Goal: Task Accomplishment & Management: Use online tool/utility

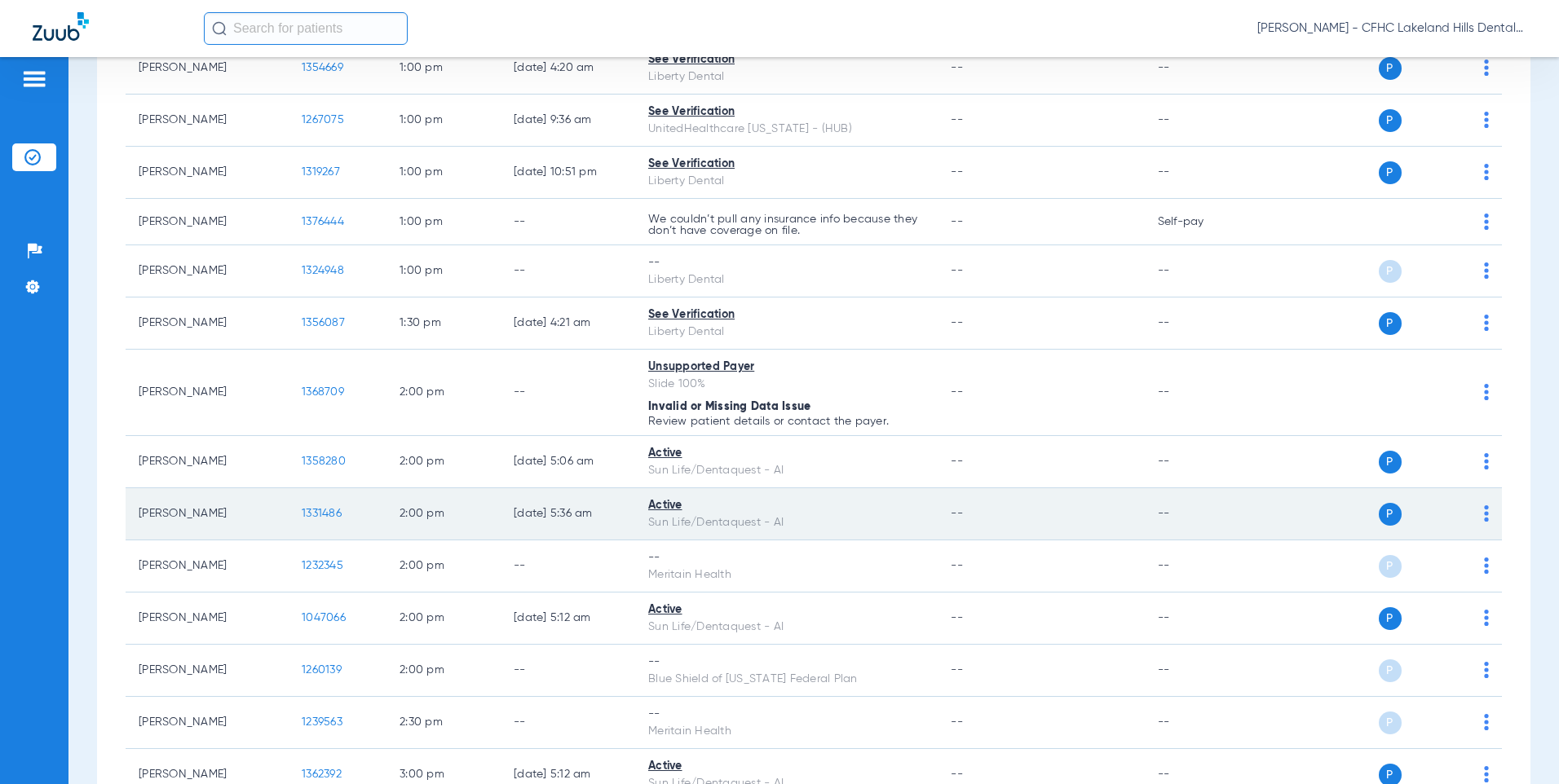
scroll to position [1630, 0]
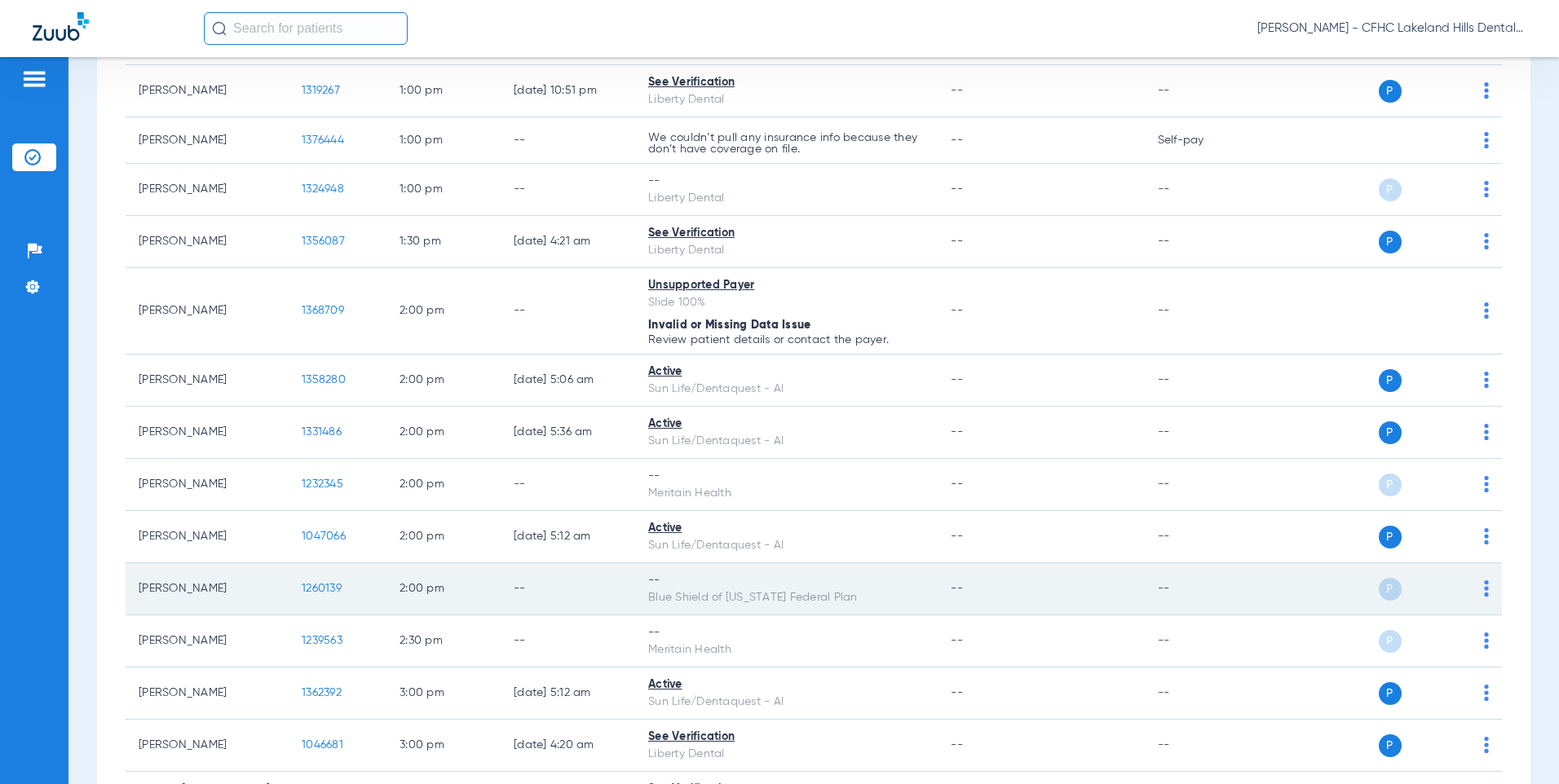
click at [319, 595] on td "1260139" at bounding box center [337, 589] width 98 height 52
click at [317, 589] on span "1260139" at bounding box center [321, 588] width 40 height 12
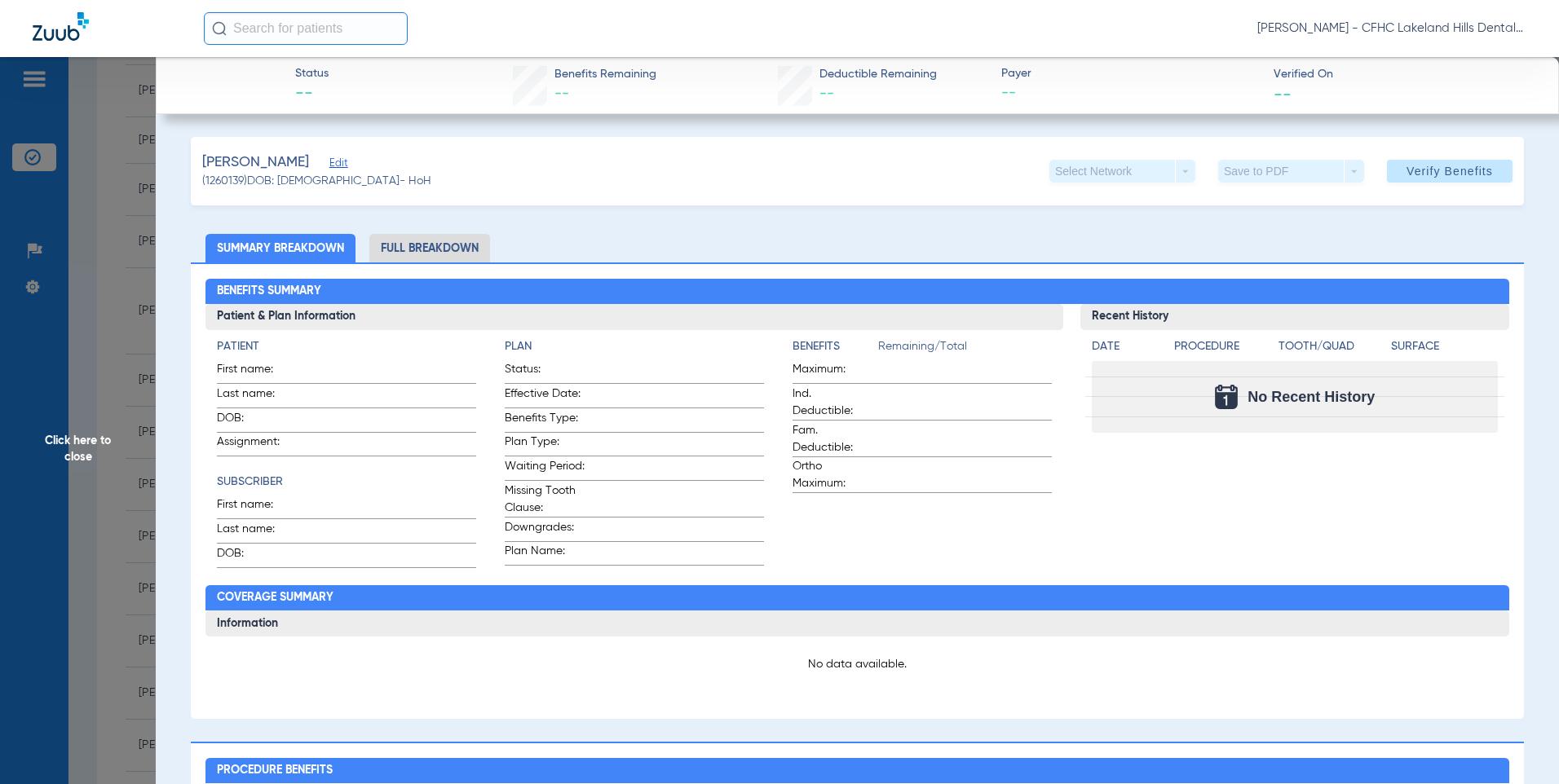
click at [329, 171] on span "Edit" at bounding box center [336, 164] width 14 height 15
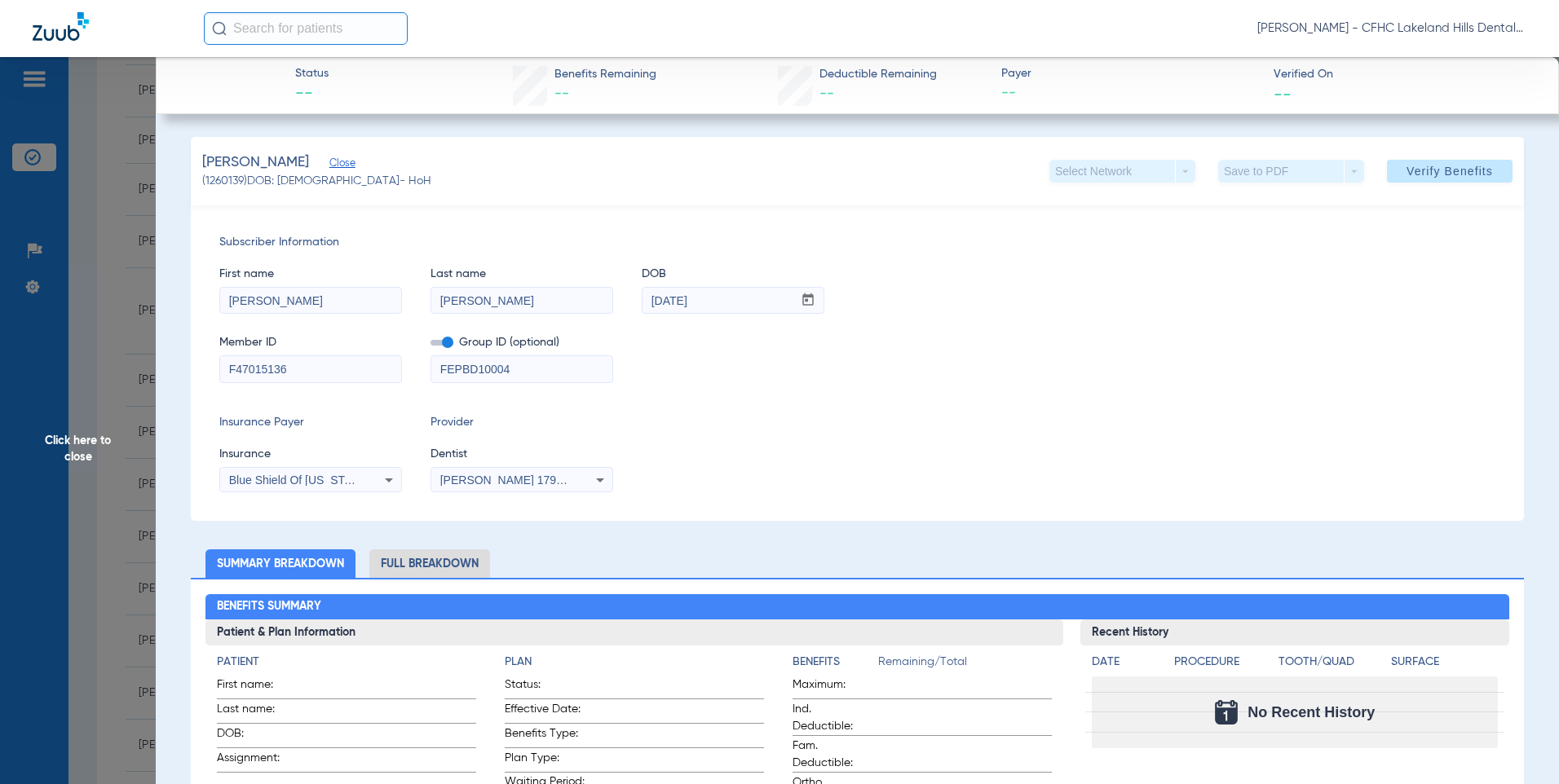
click at [319, 483] on span "Blue Shield Of [US_STATE] Federal Plan" at bounding box center [333, 480] width 208 height 13
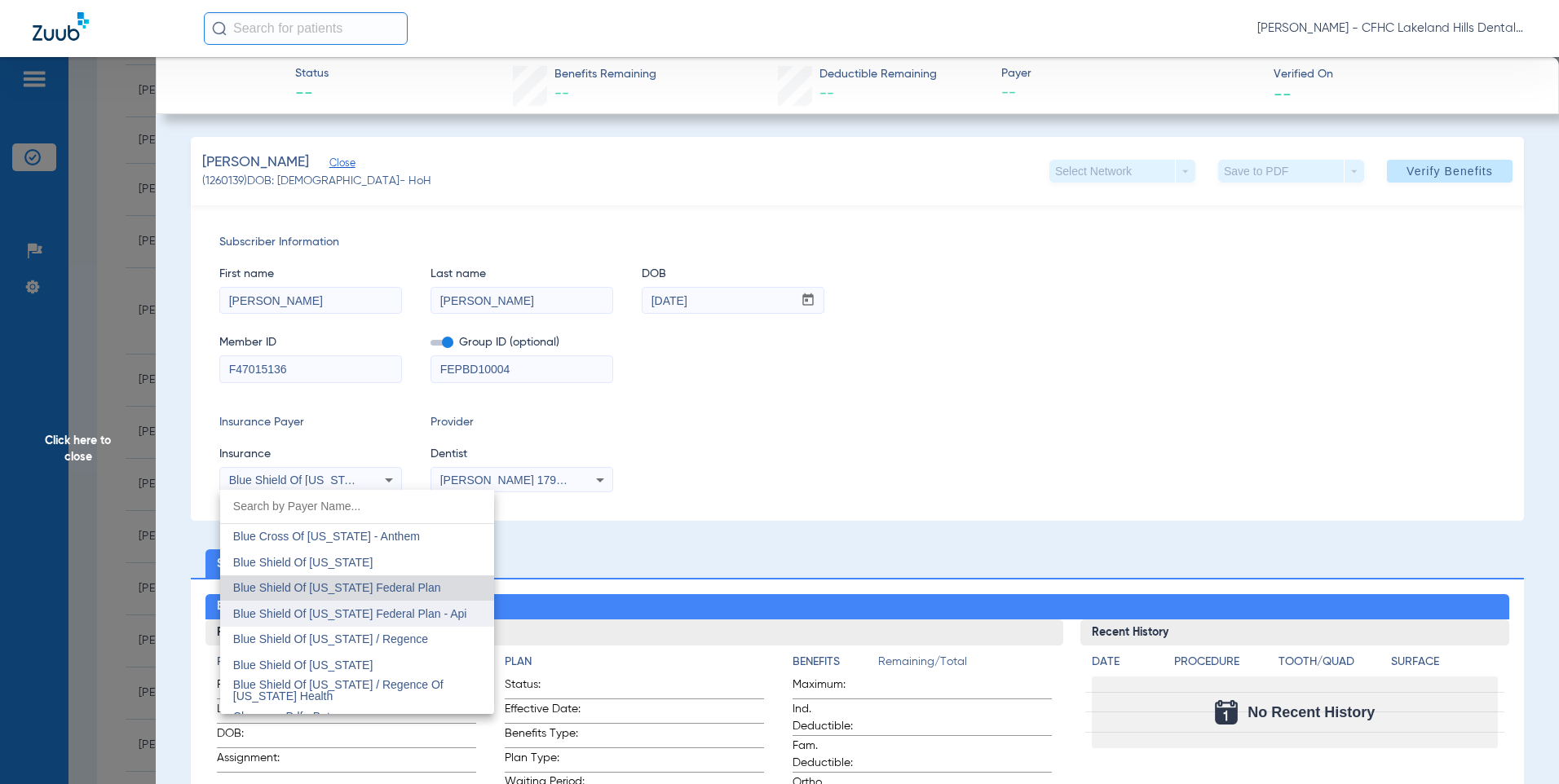
scroll to position [2257, 0]
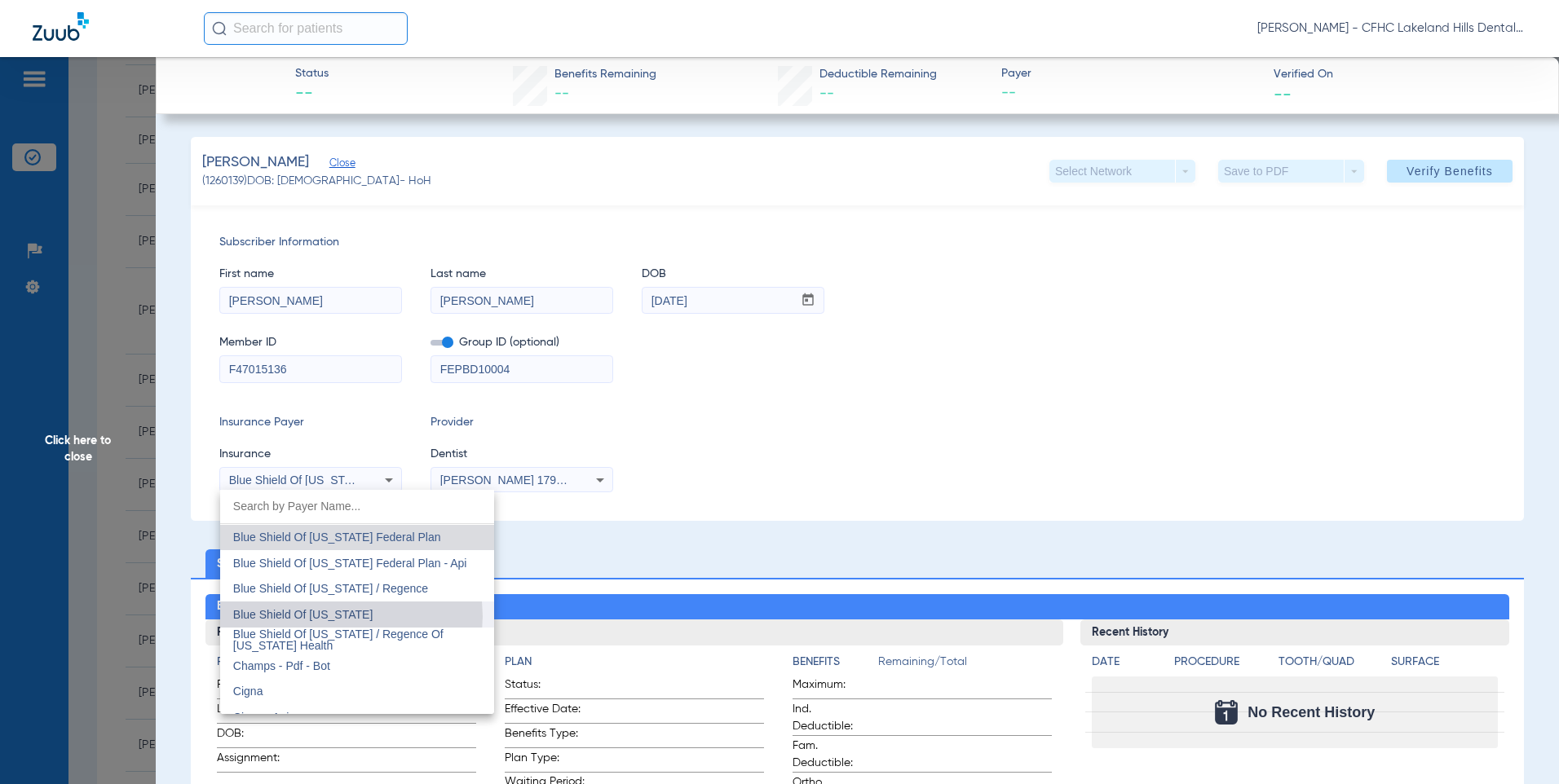
click at [346, 616] on span "Blue Shield Of [US_STATE]" at bounding box center [303, 614] width 139 height 13
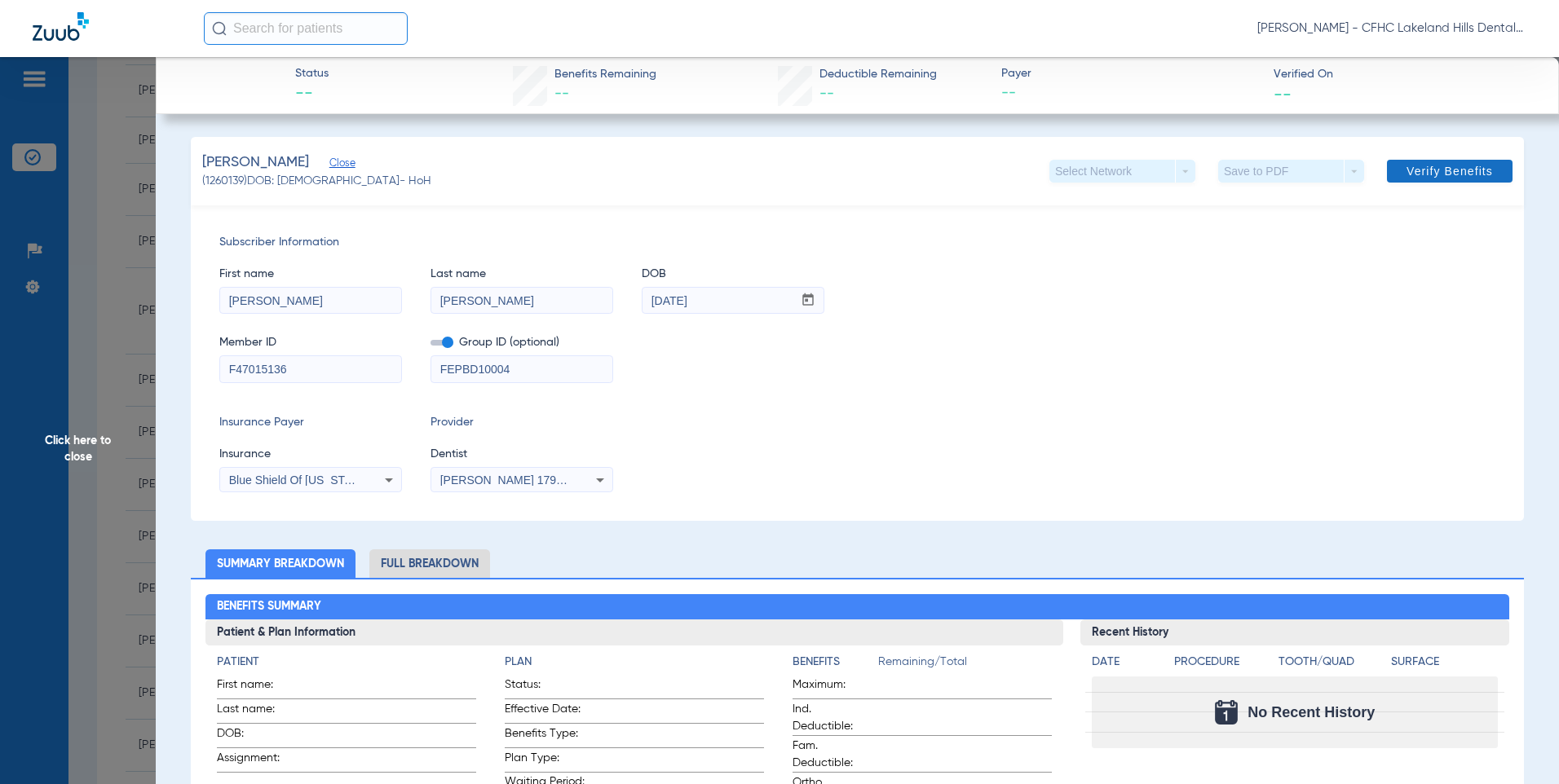
click at [1429, 168] on span "Verify Benefits" at bounding box center [1449, 171] width 87 height 13
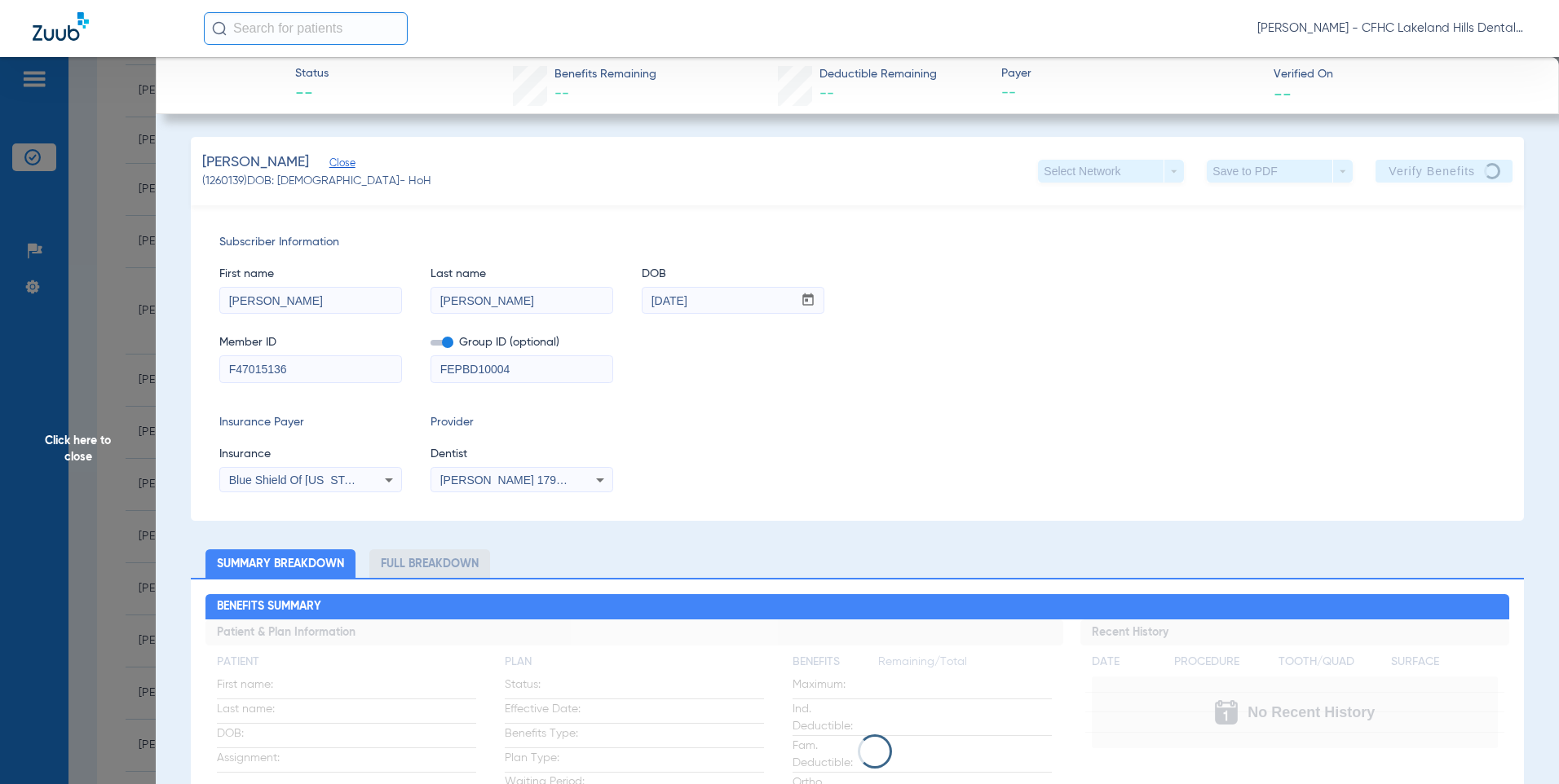
drag, startPoint x: 310, startPoint y: 362, endPoint x: 65, endPoint y: 340, distance: 246.0
paste input "HPHH38315242"
type input "HPHH38315242"
click at [1429, 161] on app-verify-button "Verify Benefits" at bounding box center [1443, 171] width 137 height 23
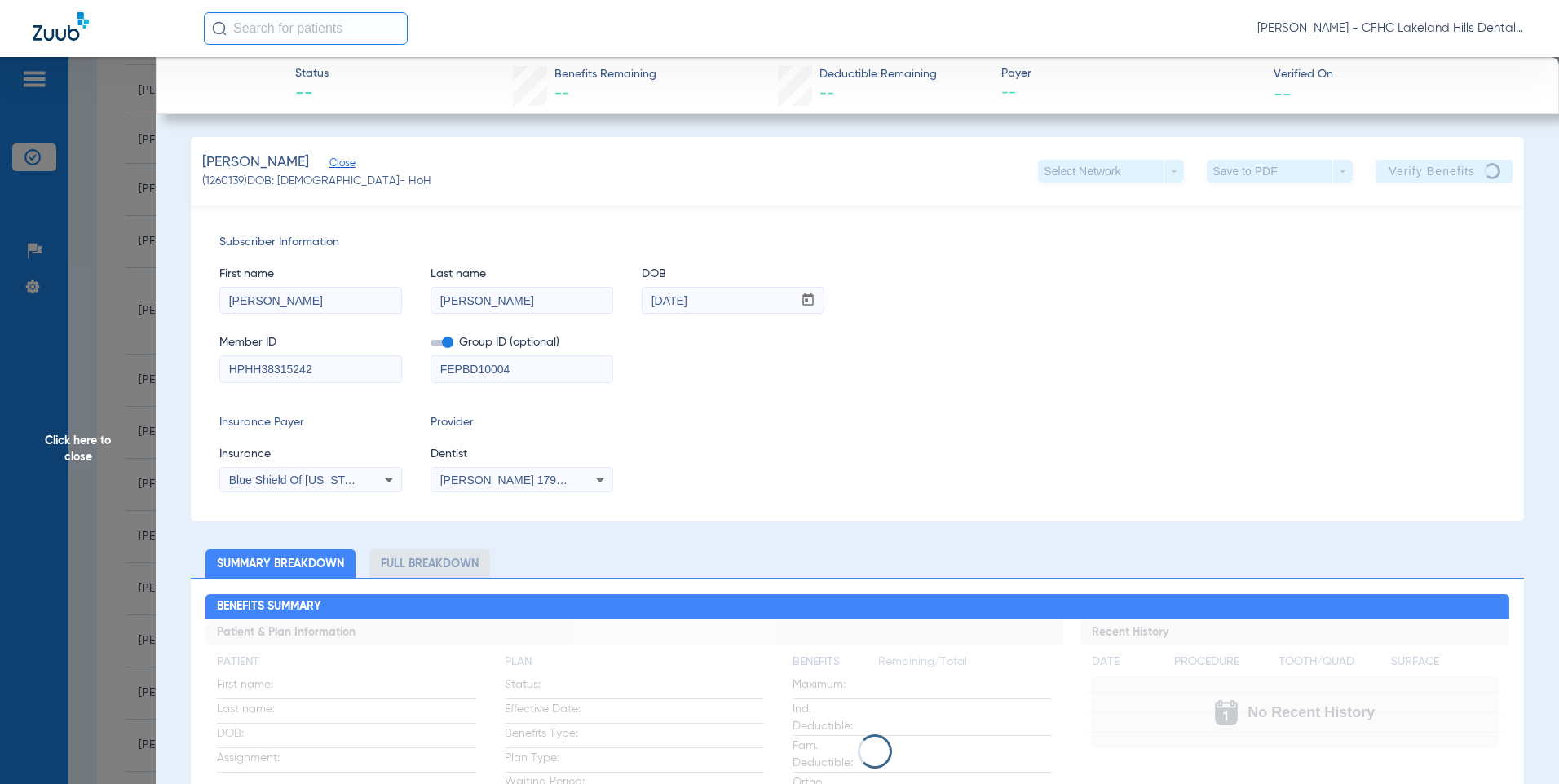
click at [1429, 168] on app-verify-button "Verify Benefits" at bounding box center [1443, 171] width 137 height 23
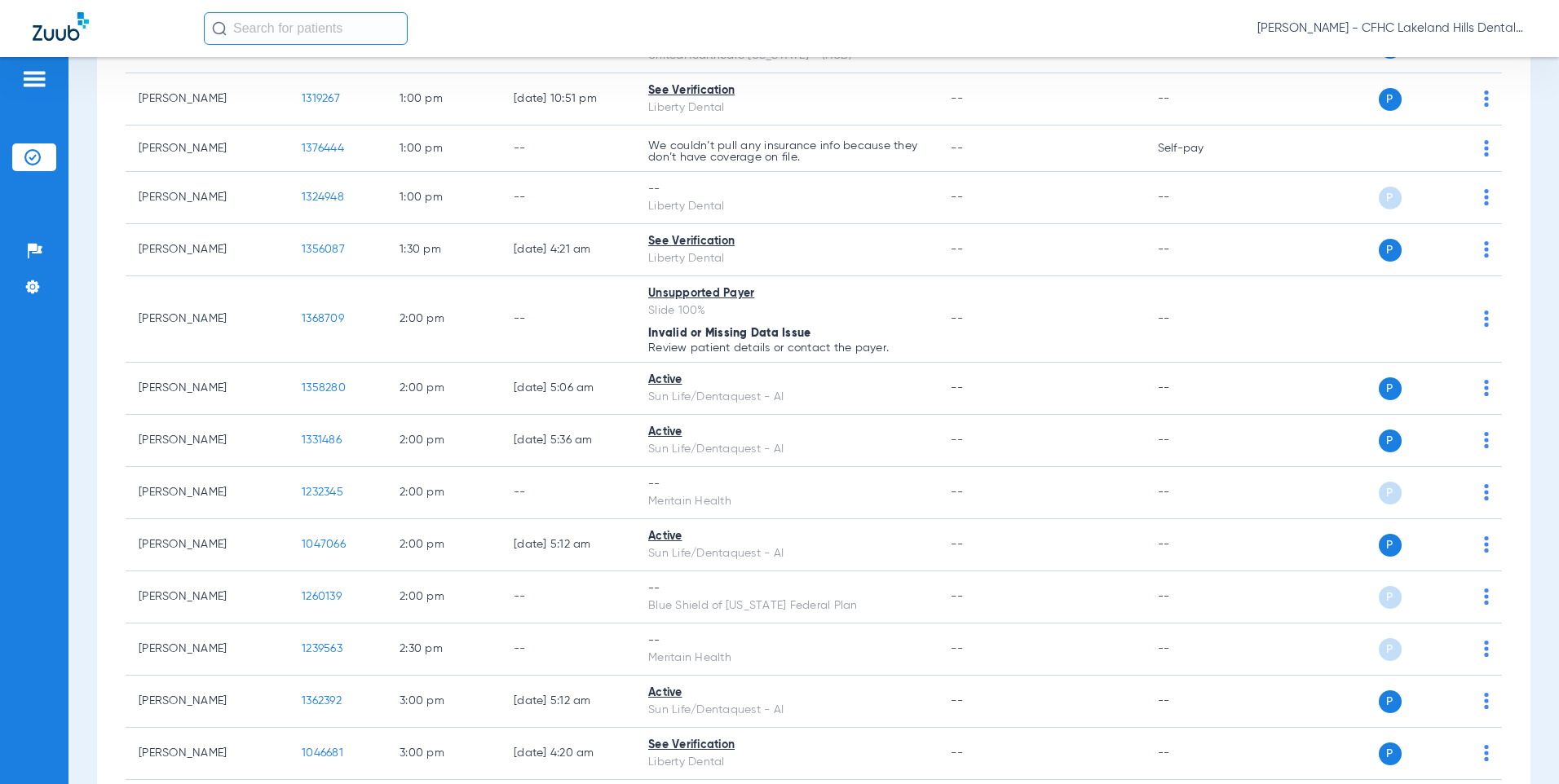
scroll to position [1630, 0]
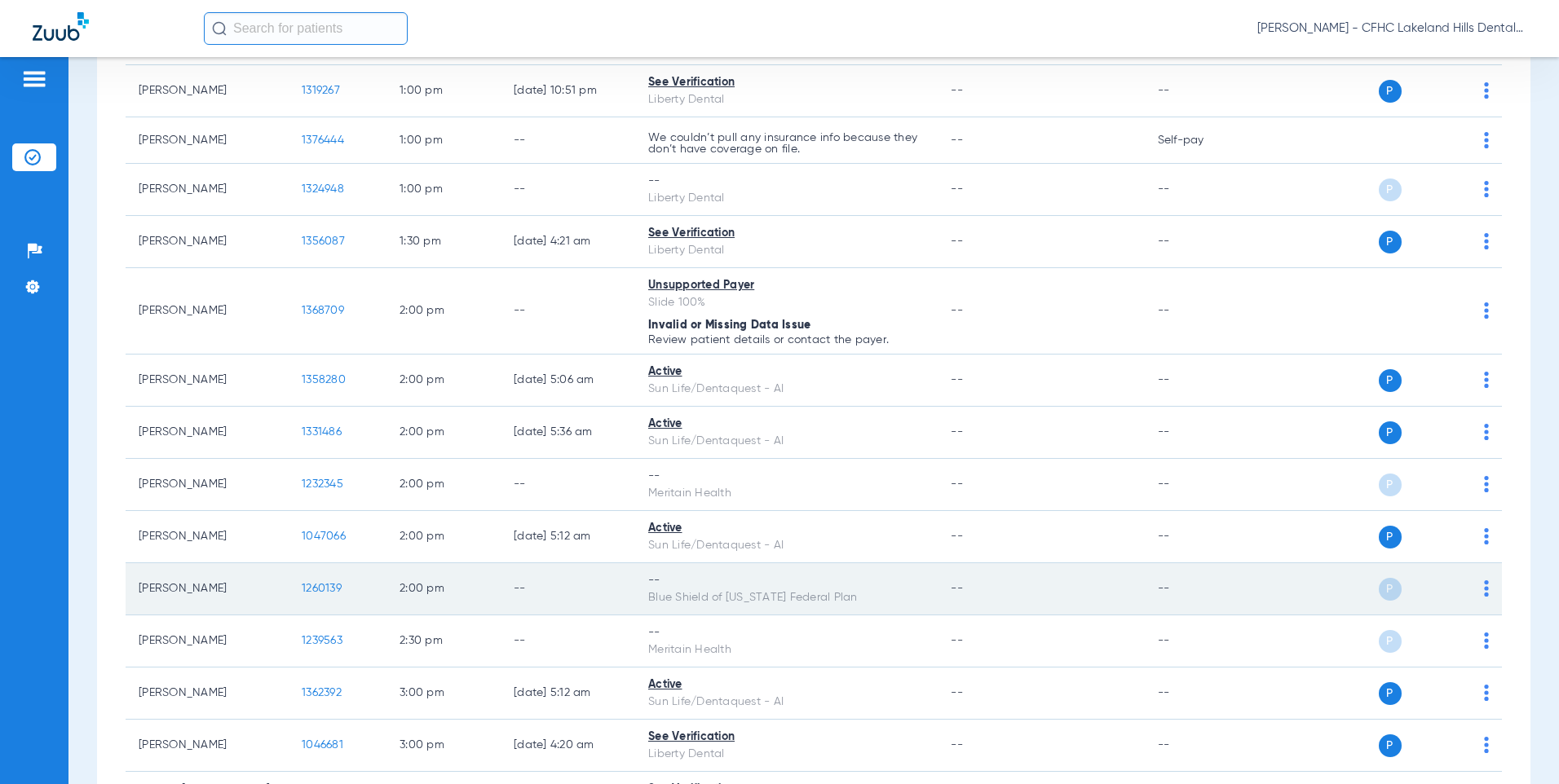
click at [349, 608] on td "1260139" at bounding box center [337, 589] width 98 height 52
click at [321, 590] on span "1260139" at bounding box center [321, 588] width 40 height 12
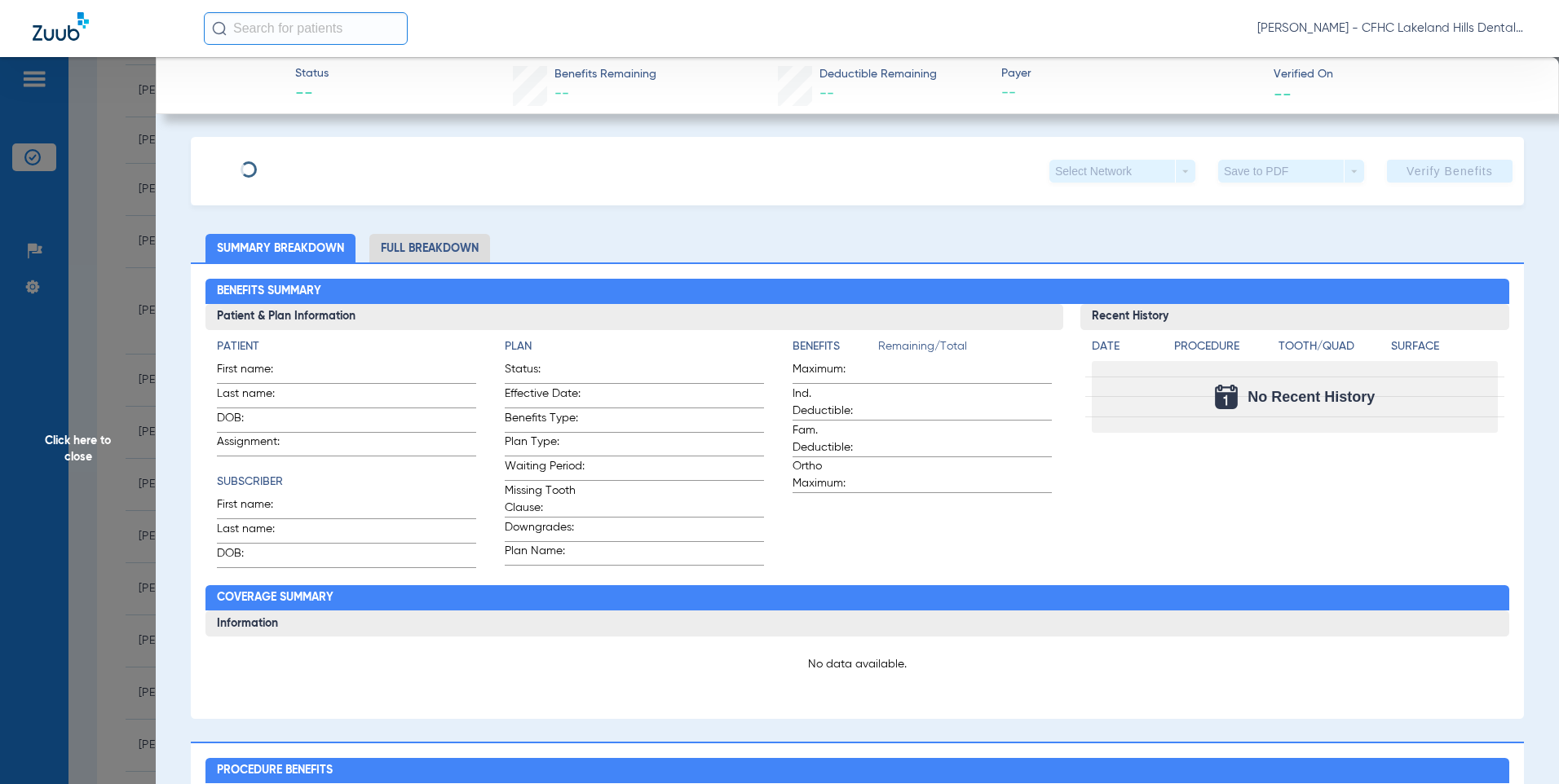
type input "[PERSON_NAME]"
type input "[DATE]"
type input "F47015136"
type input "FEPBD10004"
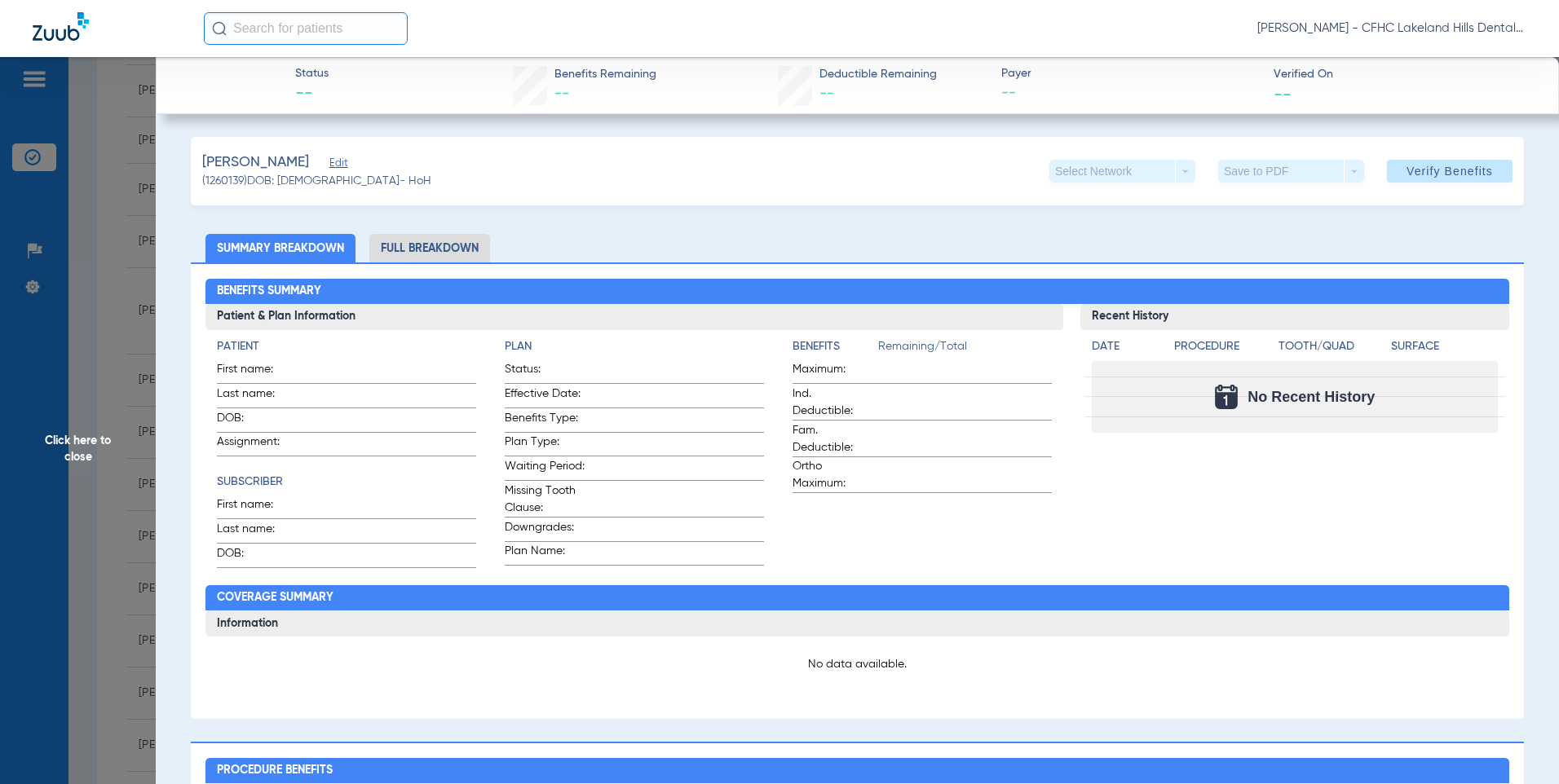
click at [330, 161] on span "Edit" at bounding box center [336, 164] width 14 height 15
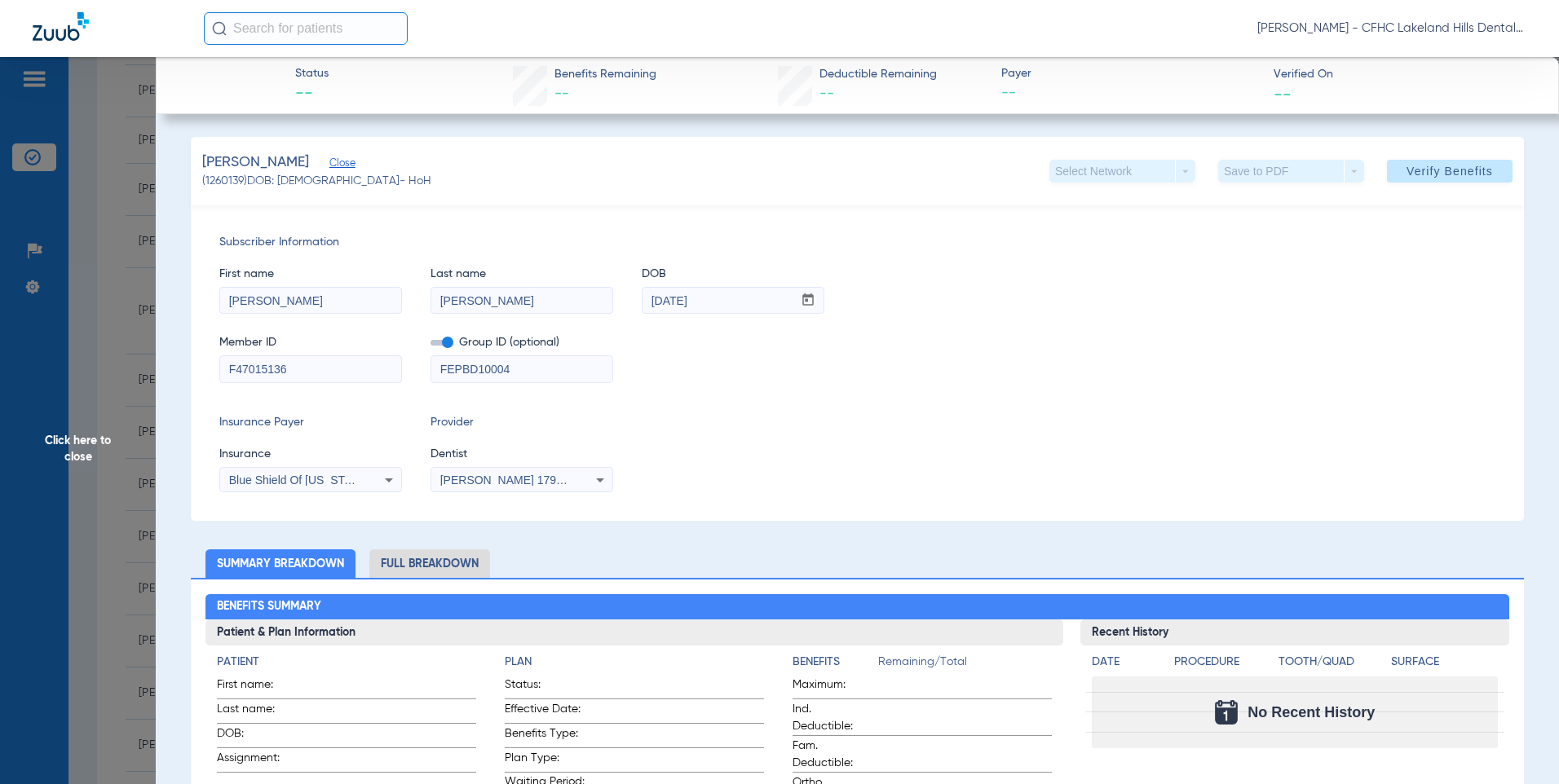
drag, startPoint x: 303, startPoint y: 370, endPoint x: 46, endPoint y: 325, distance: 260.9
paste input "HPHH38315242"
type input "HPHH38315242"
click at [303, 483] on span "Blue Shield Of [US_STATE] Federal Plan" at bounding box center [333, 480] width 208 height 13
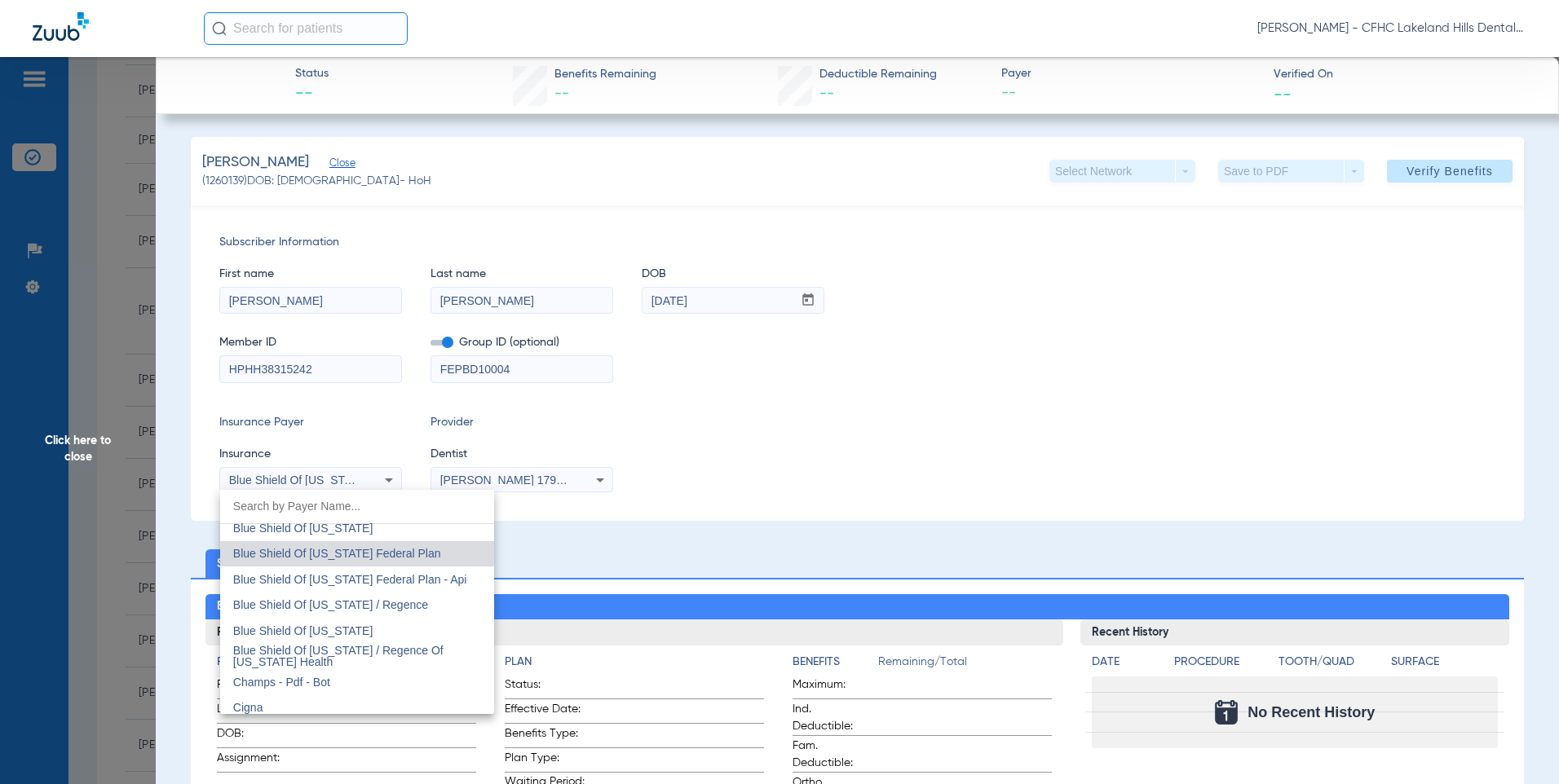
scroll to position [2257, 0]
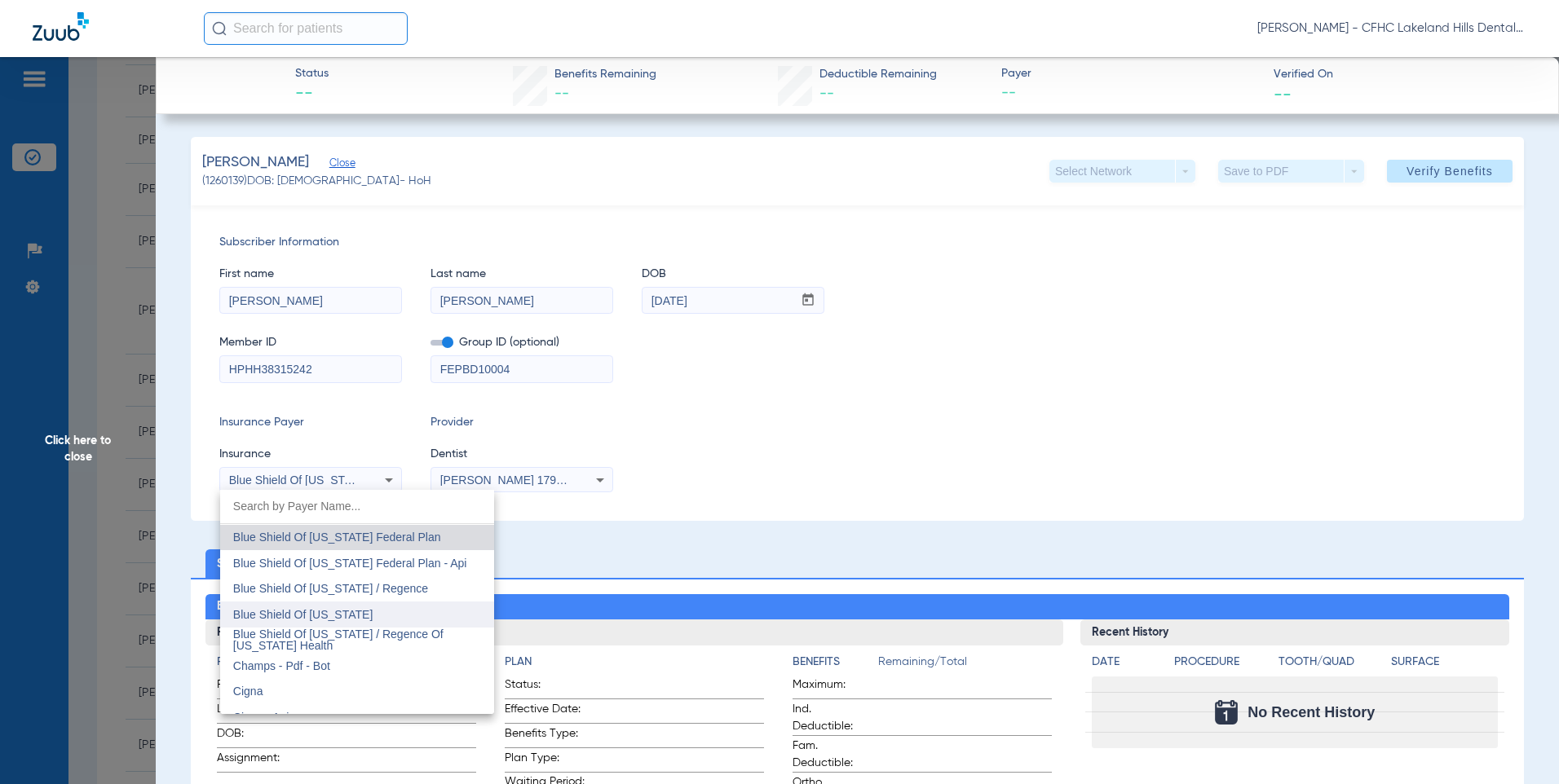
click at [354, 615] on span "Blue Shield Of [US_STATE]" at bounding box center [303, 614] width 139 height 13
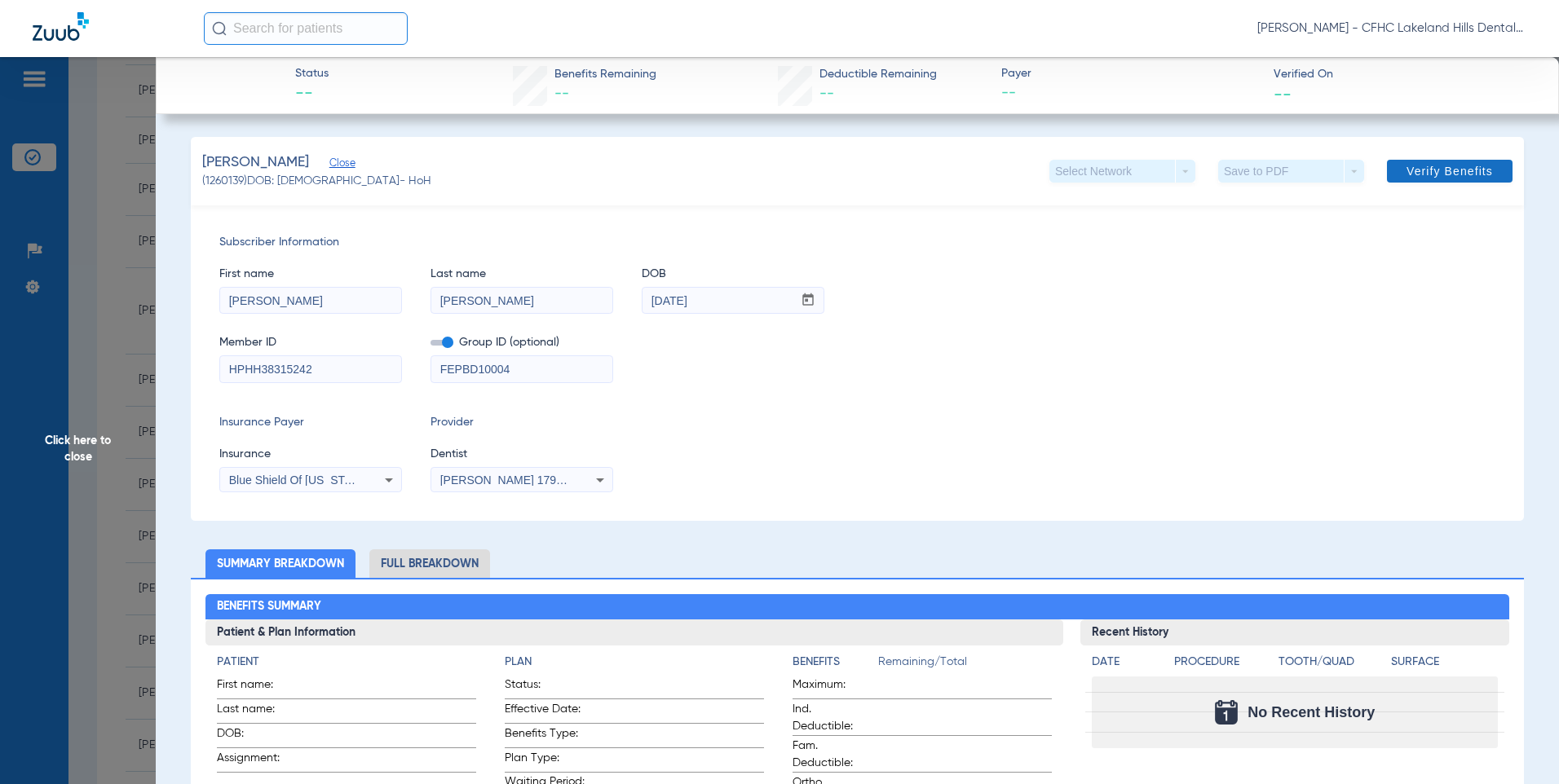
click at [1413, 170] on span "Verify Benefits" at bounding box center [1449, 171] width 87 height 13
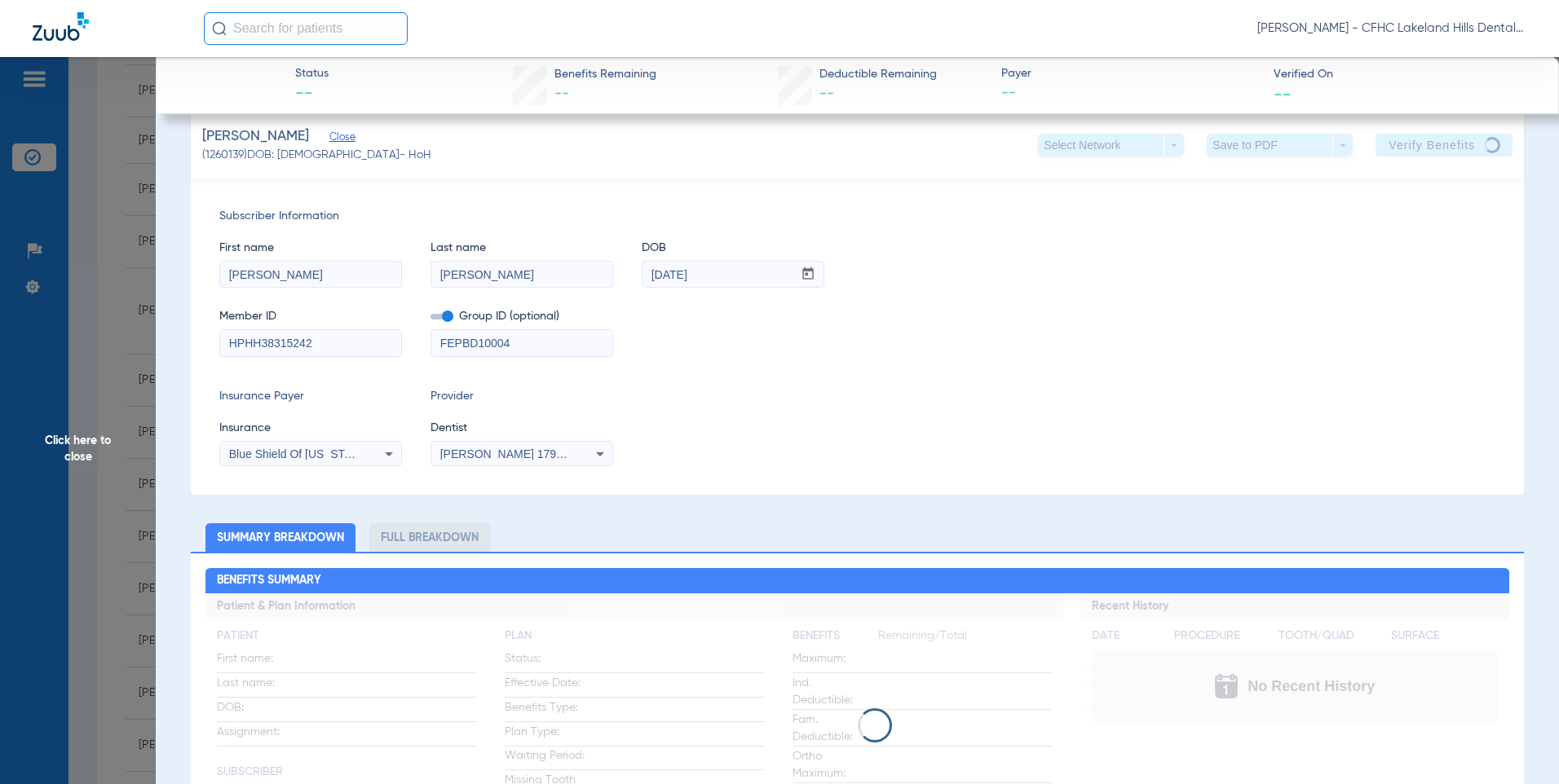
scroll to position [0, 0]
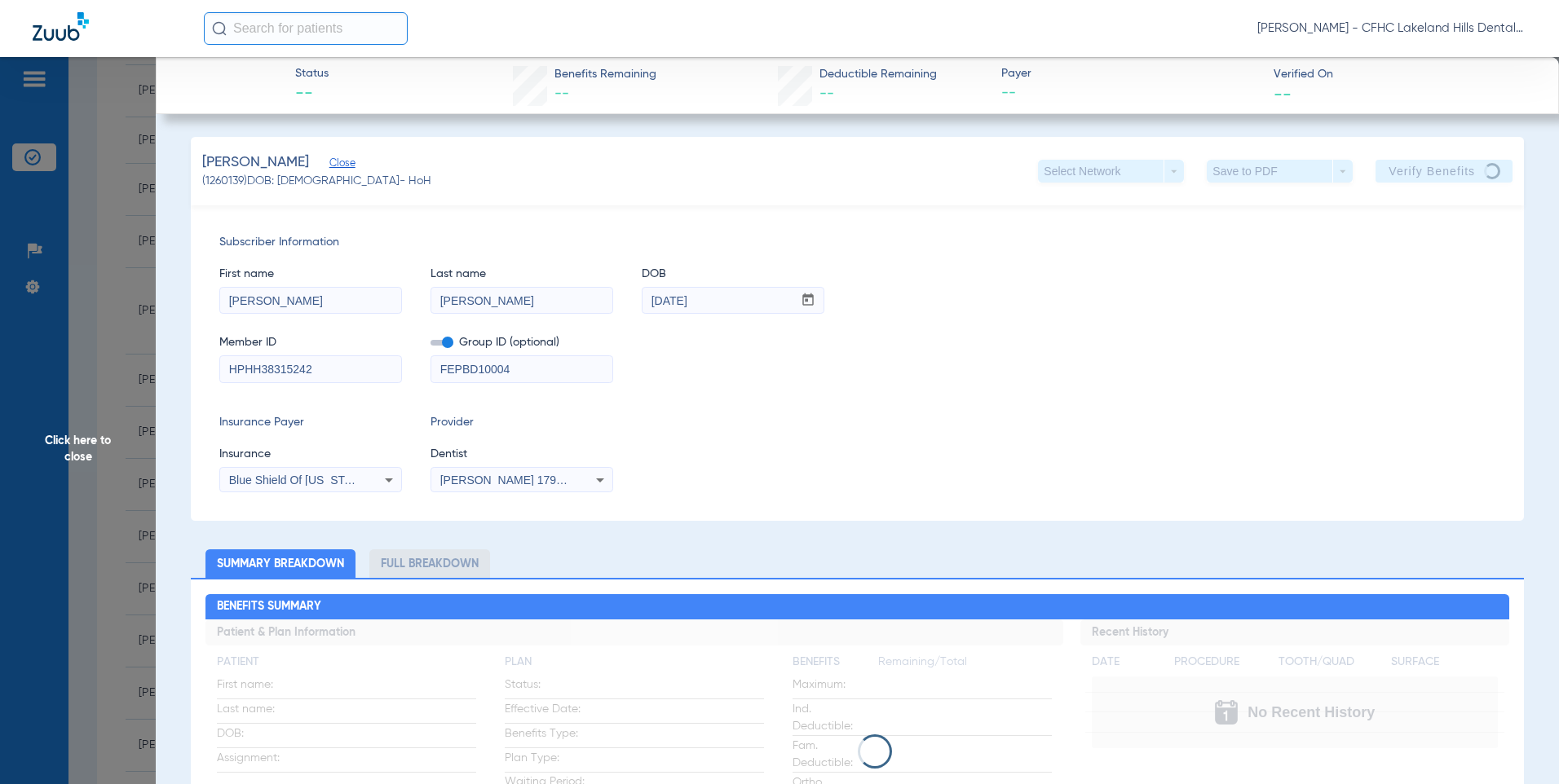
click at [307, 374] on input "HPHH38315242" at bounding box center [311, 368] width 181 height 26
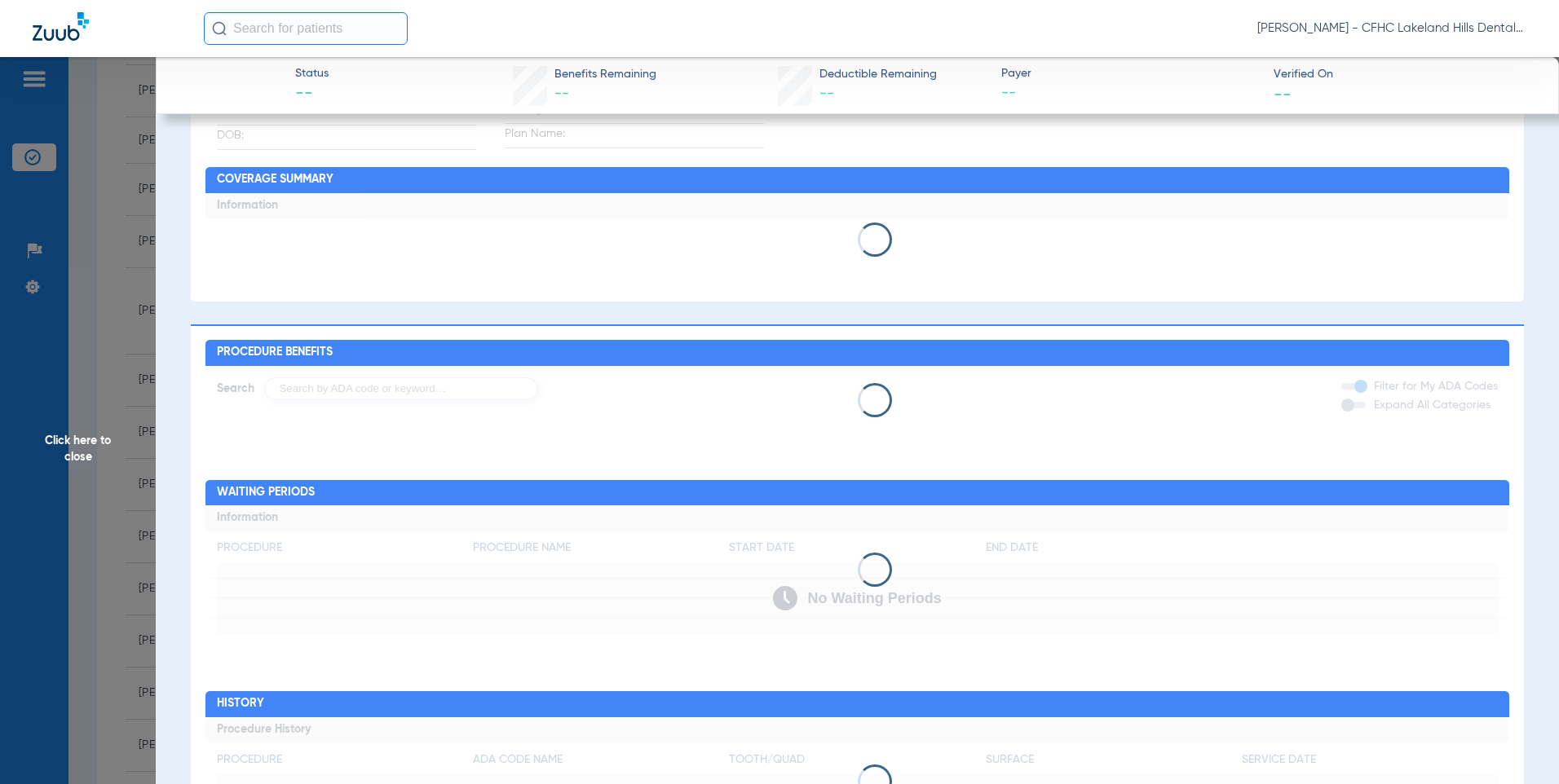
scroll to position [854, 0]
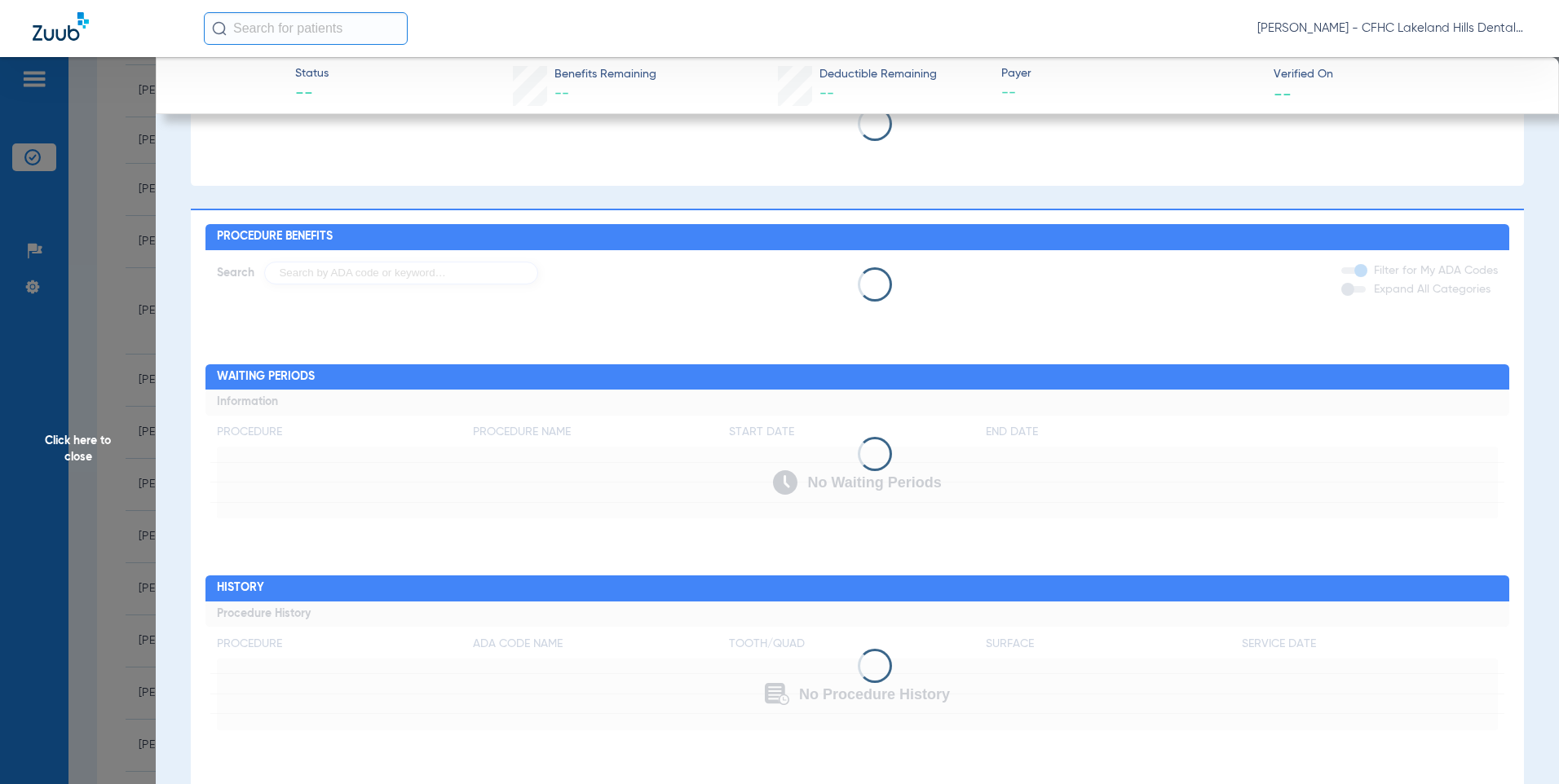
click at [853, 334] on div "Procedure Benefits Search Filter for My ADA Codes Expand All Categories Waiting…" at bounding box center [857, 505] width 1332 height 593
click at [112, 318] on span "Click here to close" at bounding box center [78, 449] width 155 height 784
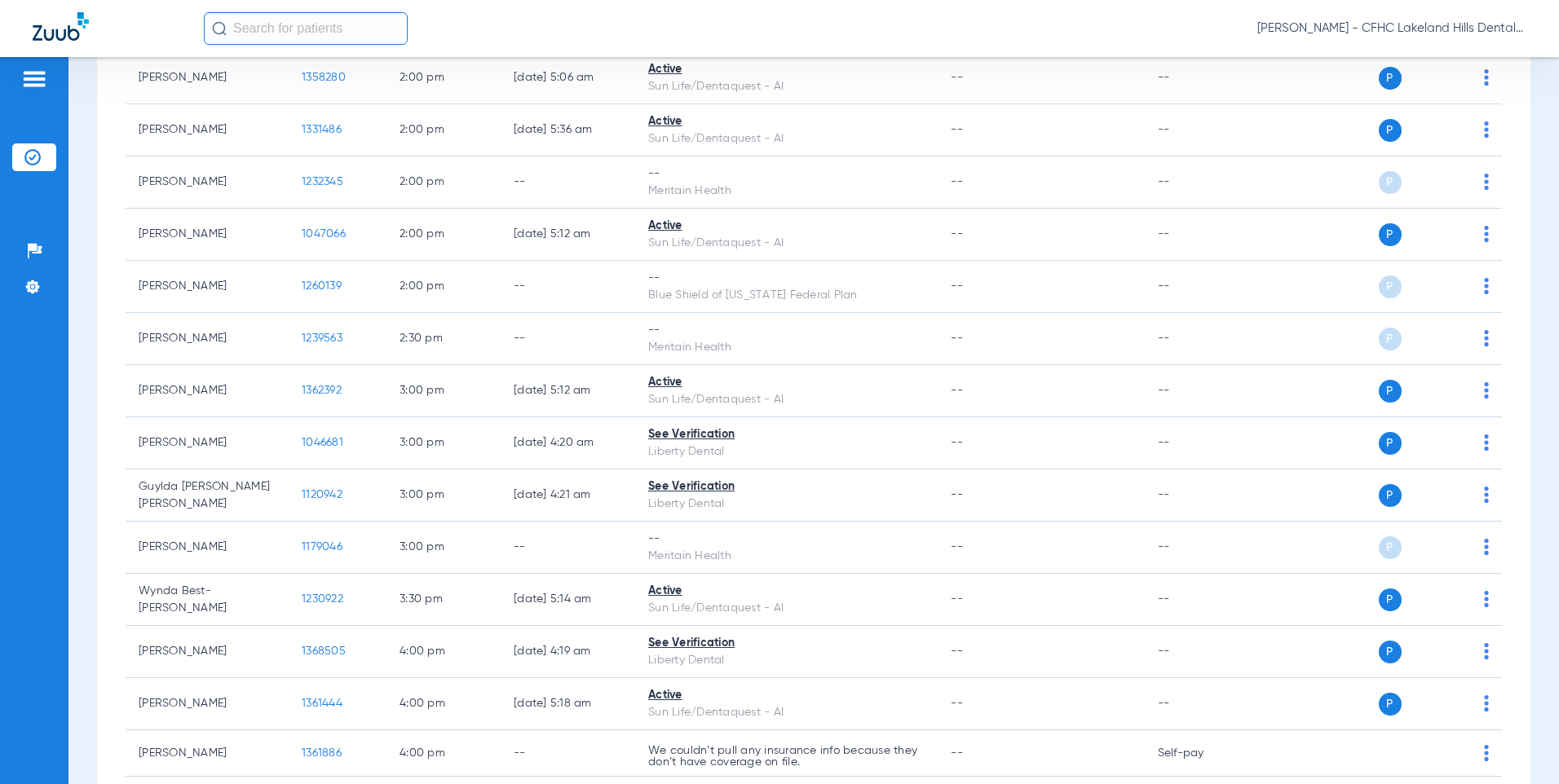
scroll to position [1955, 0]
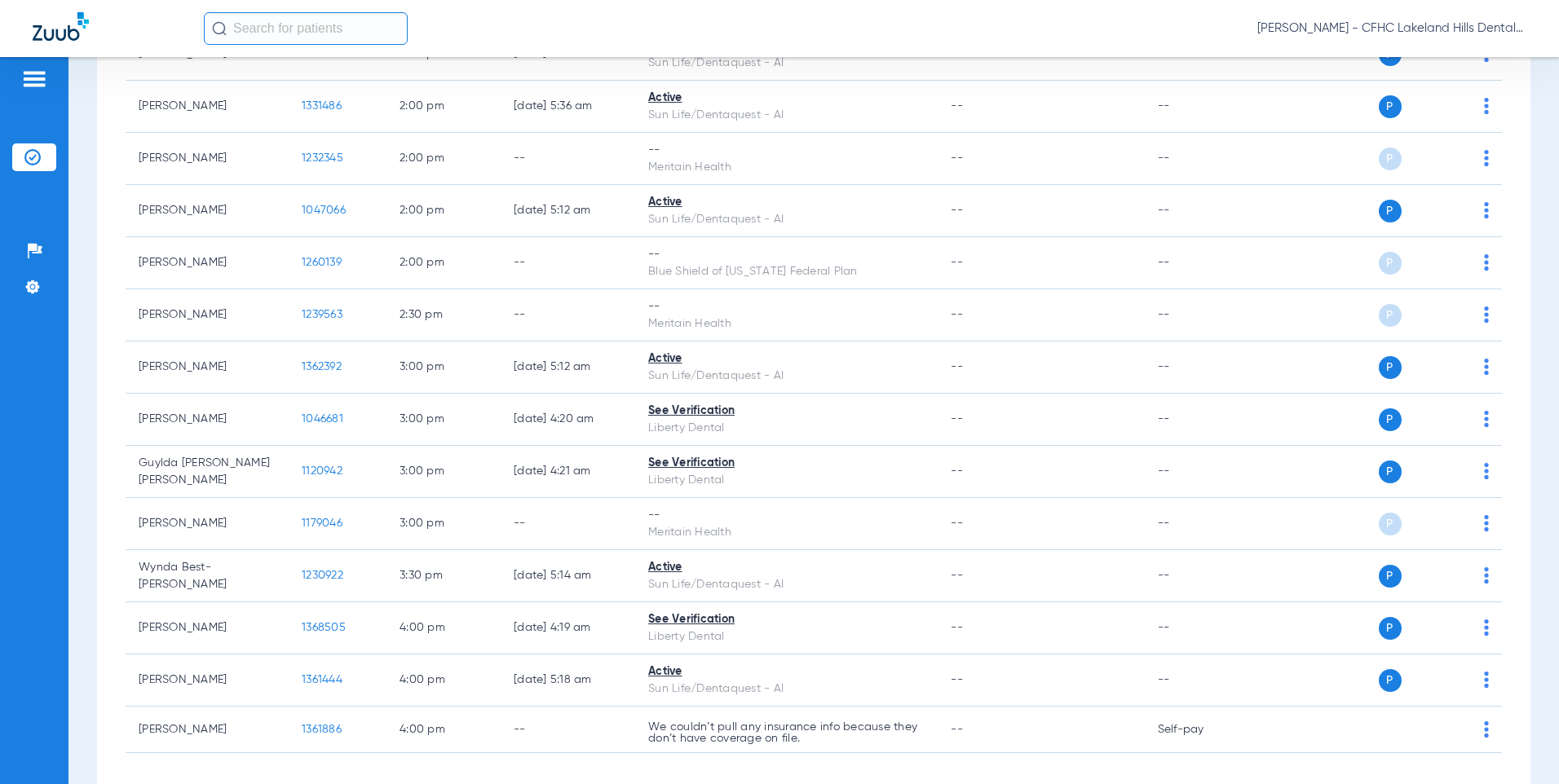
click at [309, 40] on input "text" at bounding box center [305, 29] width 203 height 33
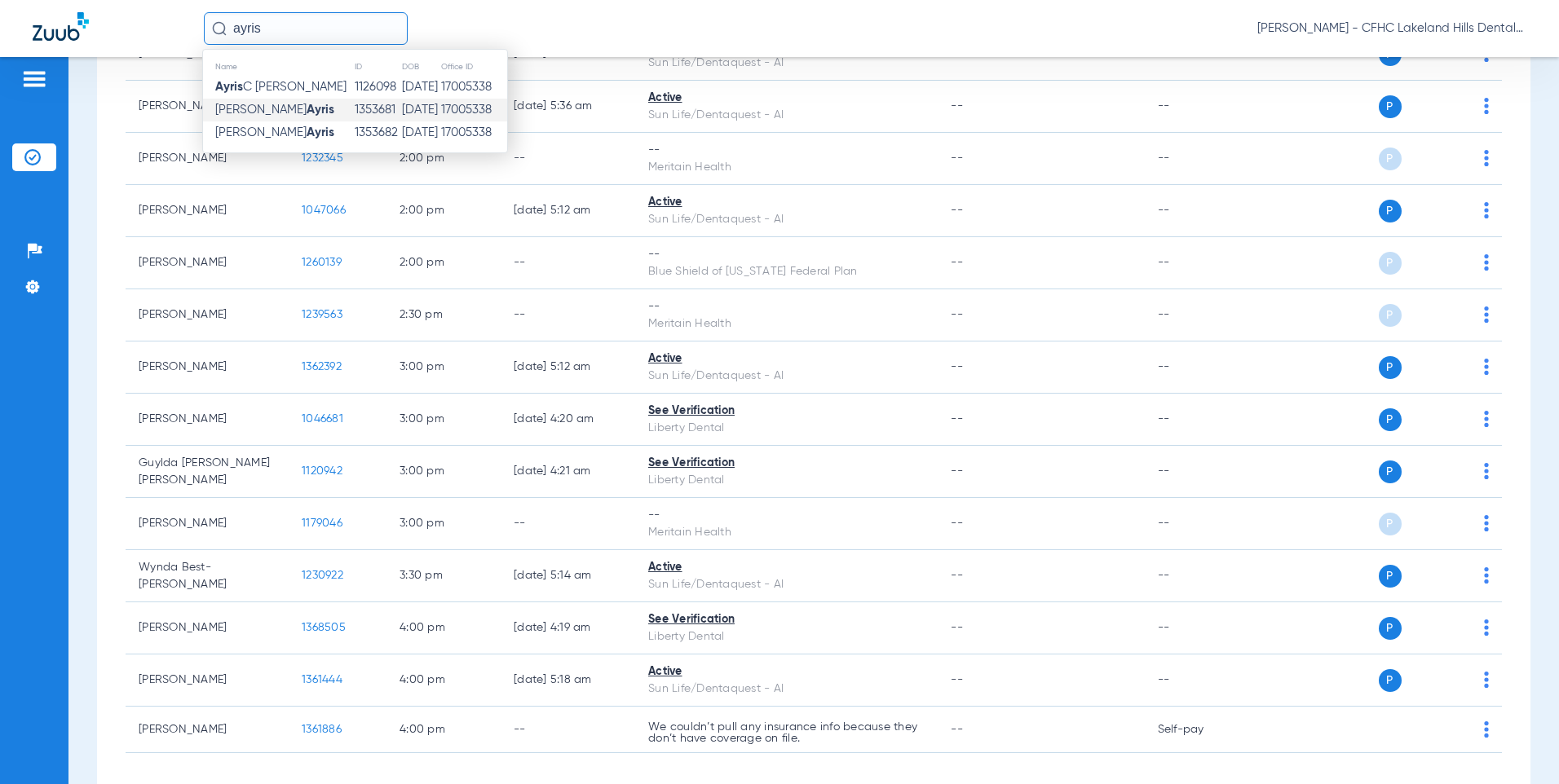
type input "ayris"
click at [239, 105] on span "[PERSON_NAME]" at bounding box center [274, 110] width 119 height 12
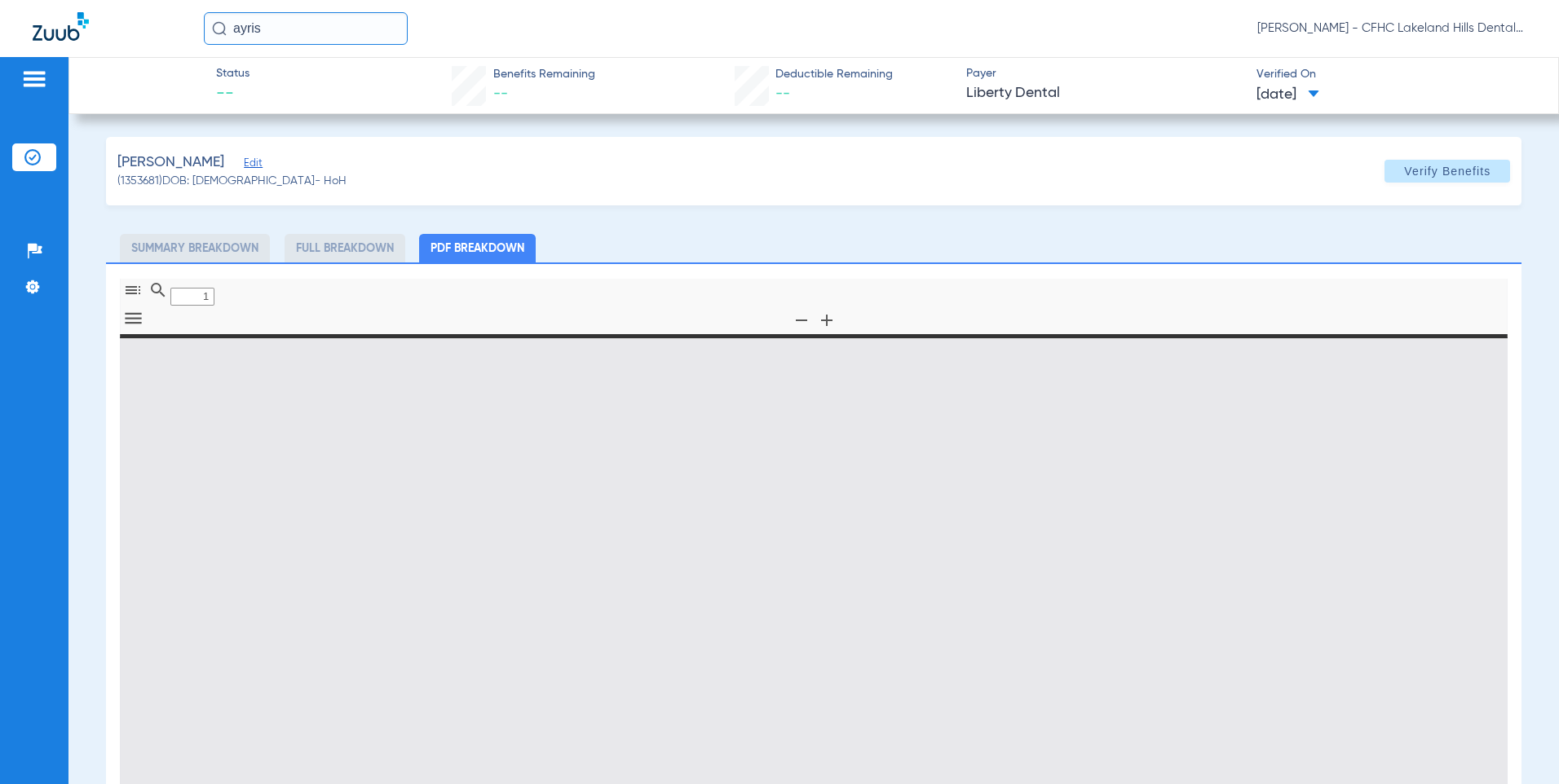
type input "0"
select select "page-width"
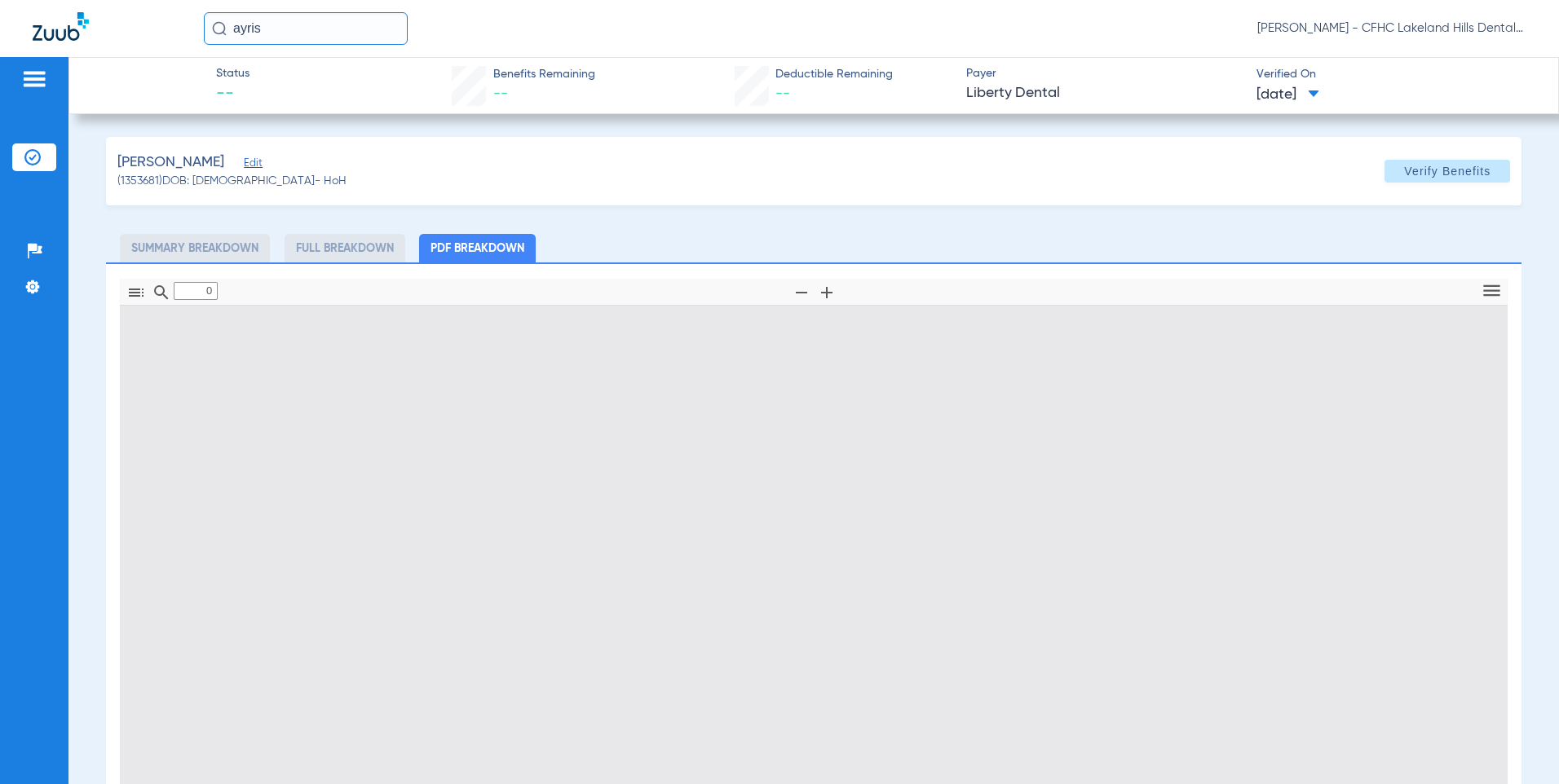
type input "1"
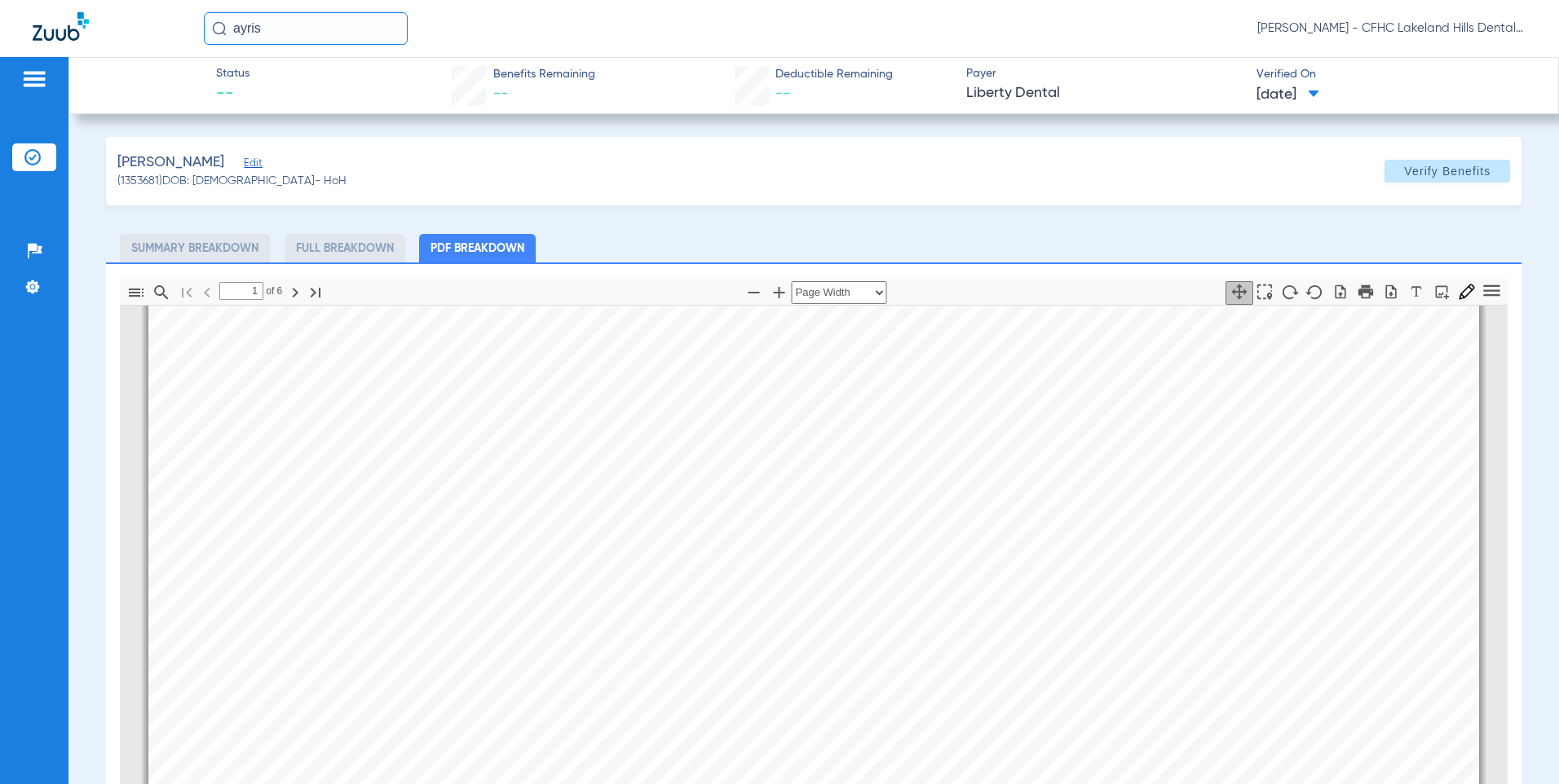
scroll to position [163, 0]
click at [617, 623] on span "P99028810-01" at bounding box center [626, 622] width 76 height 12
click at [614, 631] on div "Information provided below will be cross-checked with member eligibility record…" at bounding box center [813, 621] width 1331 height 941
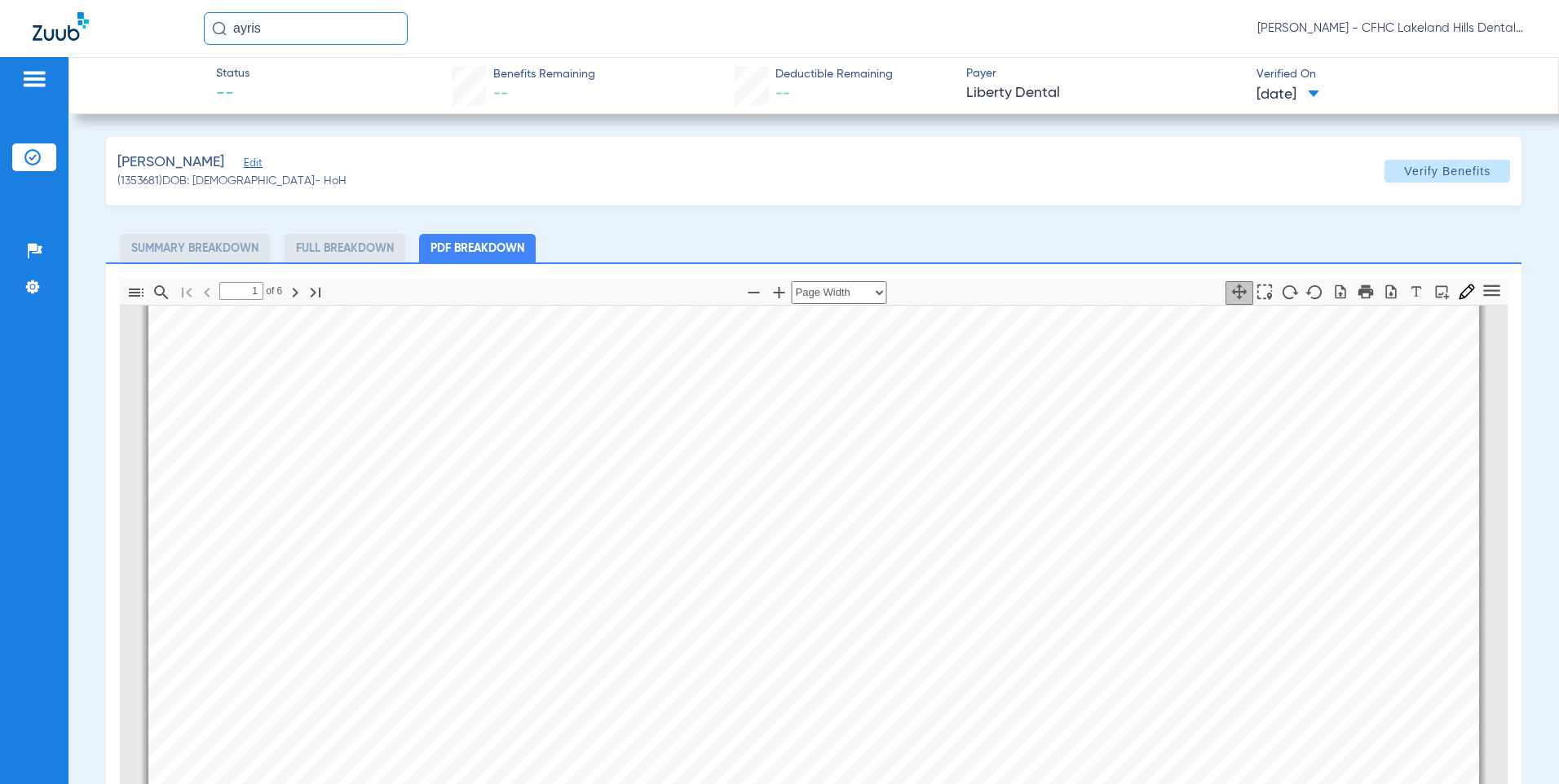
click at [614, 631] on div "Information provided below will be cross-checked with member eligibility record…" at bounding box center [813, 621] width 1331 height 941
